Goal: Task Accomplishment & Management: Manage account settings

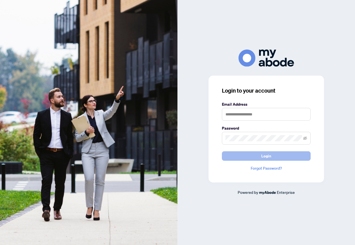
click at [266, 157] on span "Login" at bounding box center [267, 155] width 10 height 9
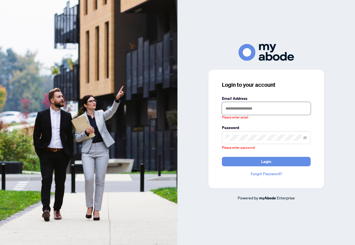
click at [263, 108] on input "text" at bounding box center [266, 108] width 89 height 13
type input "**********"
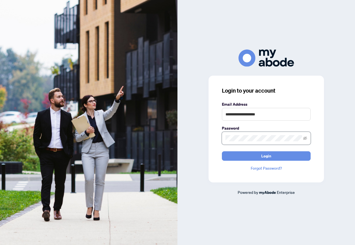
click at [222, 151] on button "Login" at bounding box center [266, 155] width 89 height 9
click at [305, 138] on icon "eye-invisible" at bounding box center [305, 137] width 4 height 3
click at [222, 151] on button "Login" at bounding box center [266, 155] width 89 height 9
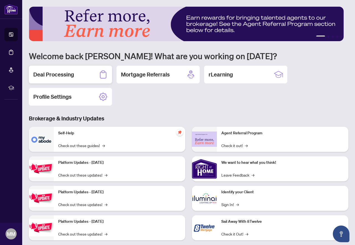
click at [66, 75] on h2 "Deal Processing" at bounding box center [53, 75] width 41 height 8
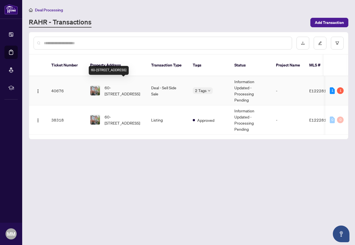
click at [129, 84] on span "60-[STREET_ADDRESS]" at bounding box center [124, 90] width 38 height 12
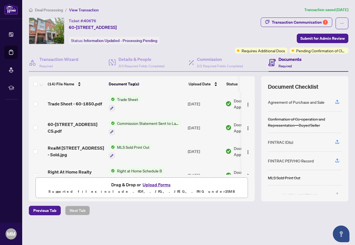
click at [196, 17] on div "Ticket #: 40676 60-[STREET_ADDRESS][PERSON_NAME] Status: Information Updated - …" at bounding box center [112, 30] width 167 height 27
click at [278, 21] on div "Transaction Communication 1" at bounding box center [300, 22] width 56 height 9
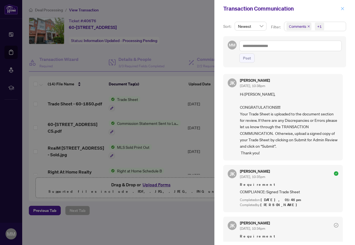
drag, startPoint x: 342, startPoint y: 9, endPoint x: 330, endPoint y: 11, distance: 13.0
click at [342, 9] on icon "close" at bounding box center [343, 9] width 4 height 4
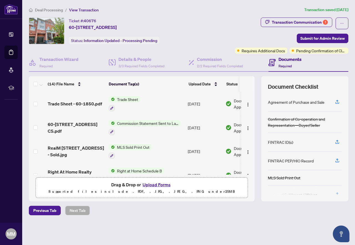
click at [255, 84] on th at bounding box center [254, 84] width 2 height 16
click at [84, 104] on span "Trade Sheet - 60-1850.pdf" at bounding box center [75, 103] width 54 height 7
click at [79, 124] on span "60-[STREET_ADDRESS] CS.pdf" at bounding box center [76, 127] width 57 height 13
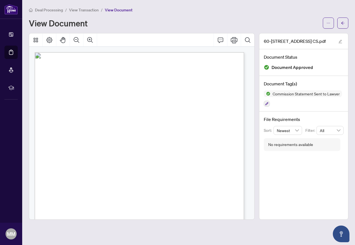
click at [221, 12] on div "Deal Processing / View Transaction / View Document" at bounding box center [189, 10] width 320 height 6
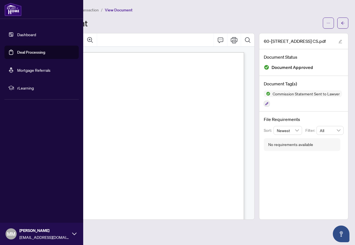
click at [30, 34] on link "Dashboard" at bounding box center [26, 34] width 19 height 5
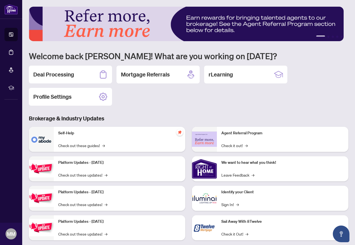
click at [199, 17] on img at bounding box center [186, 24] width 315 height 34
click at [195, 104] on div "Deal Processing Mortgage Referrals rLearning Profile Settings" at bounding box center [189, 86] width 320 height 40
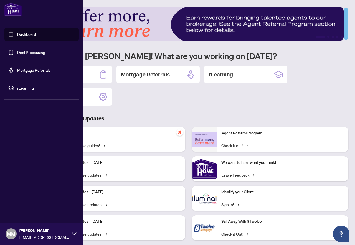
click at [30, 34] on link "Dashboard" at bounding box center [26, 34] width 19 height 5
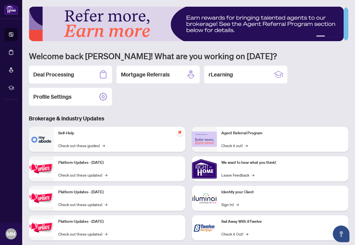
click at [333, 88] on div "Deal Processing Mortgage Referrals rLearning Profile Settings" at bounding box center [189, 86] width 320 height 40
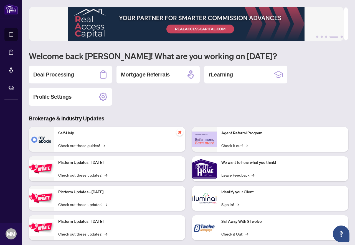
click at [150, 101] on div "Deal Processing Mortgage Referrals rLearning Profile Settings" at bounding box center [189, 86] width 320 height 40
